Goal: Obtain resource: Download file/media

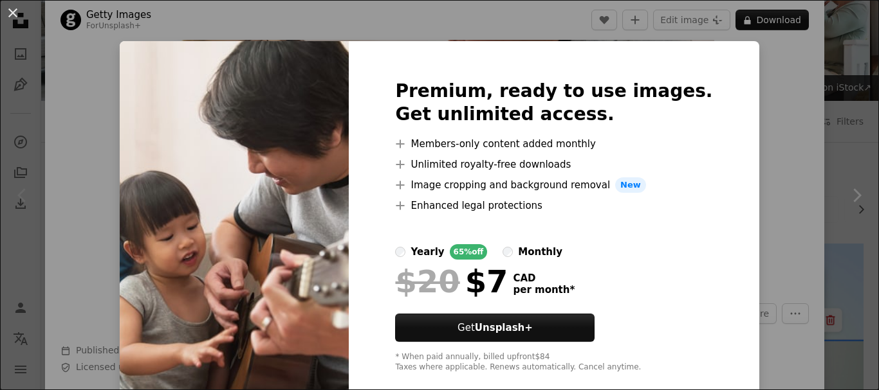
scroll to position [23, 0]
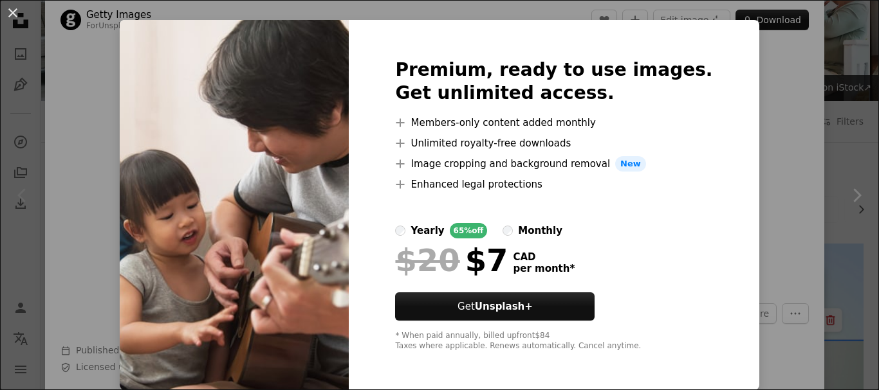
click at [741, 129] on div "An X shape Premium, ready to use images. Get unlimited access. A plus sign Memb…" at bounding box center [439, 195] width 879 height 390
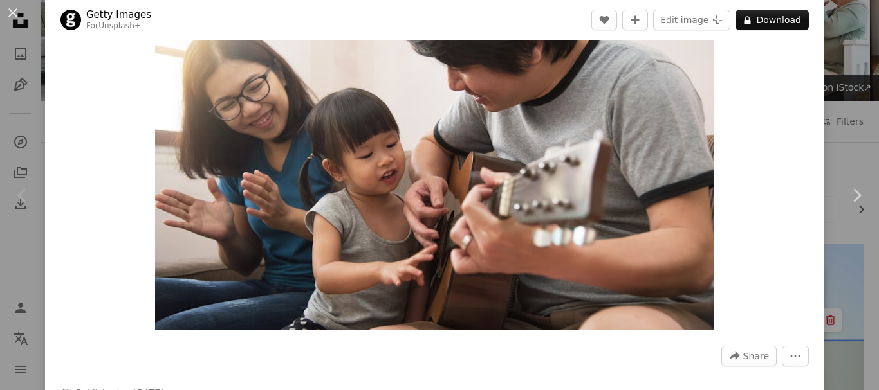
scroll to position [90, 0]
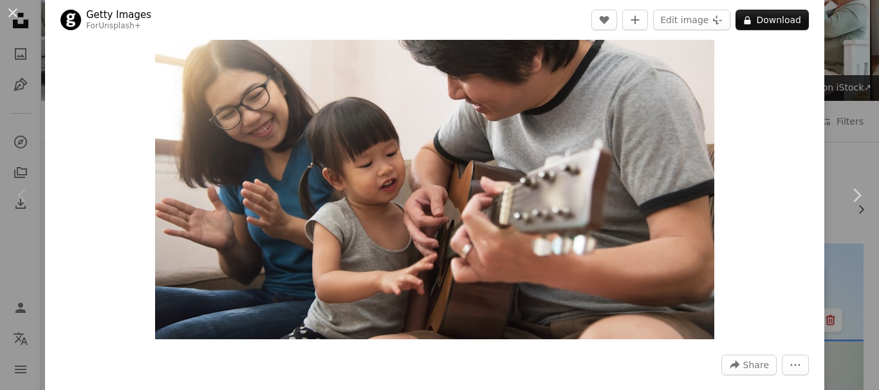
click at [496, 181] on img "Zoom in on this image" at bounding box center [434, 153] width 559 height 373
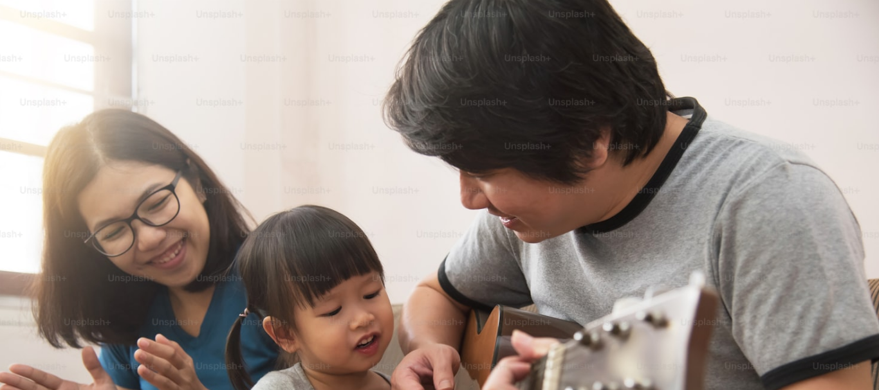
scroll to position [92, 0]
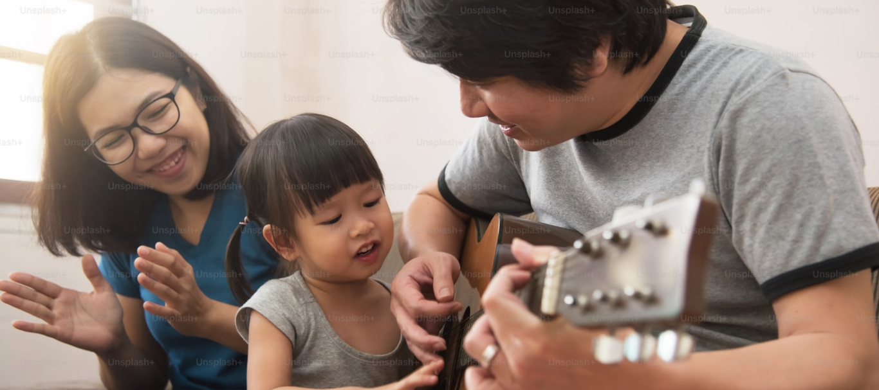
drag, startPoint x: 496, startPoint y: 181, endPoint x: 325, endPoint y: 170, distance: 170.8
click at [325, 170] on img "Zoom out on this image" at bounding box center [439, 201] width 880 height 588
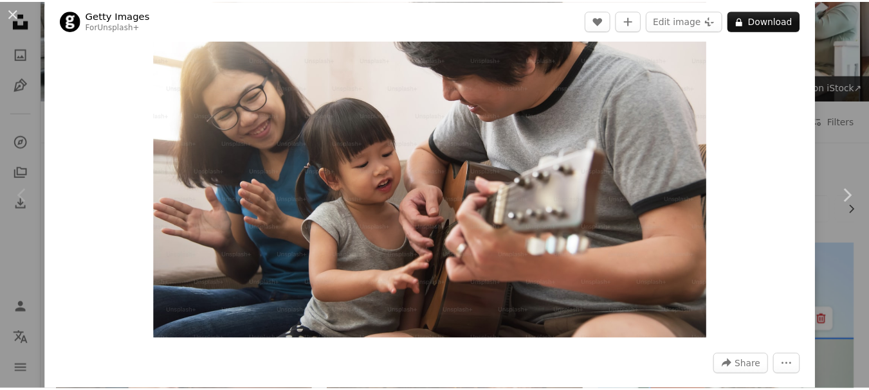
scroll to position [57, 0]
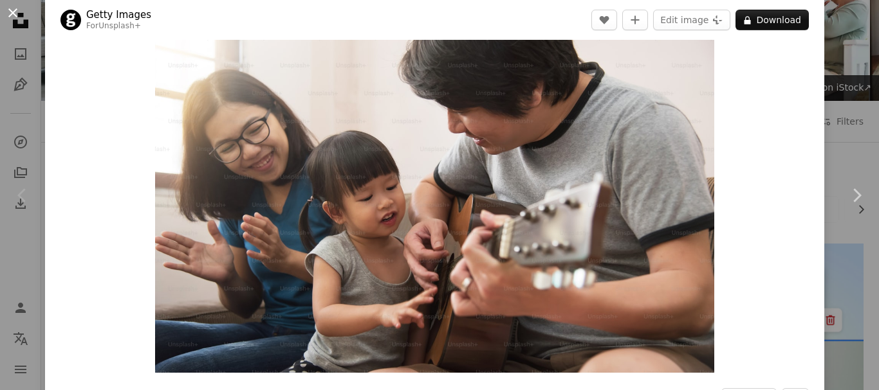
click at [14, 11] on button "An X shape" at bounding box center [12, 12] width 15 height 15
